Goal: Find specific page/section: Find specific page/section

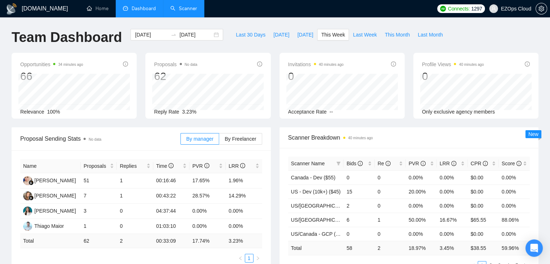
click at [185, 8] on link "Scanner" at bounding box center [183, 8] width 27 height 6
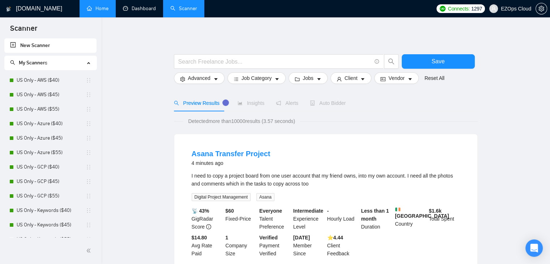
click at [124, 9] on link "Dashboard" at bounding box center [139, 8] width 33 height 6
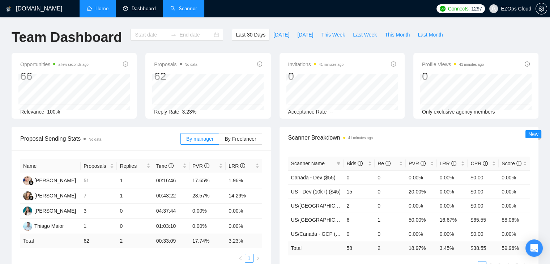
type input "[DATE]"
